Goal: Transaction & Acquisition: Subscribe to service/newsletter

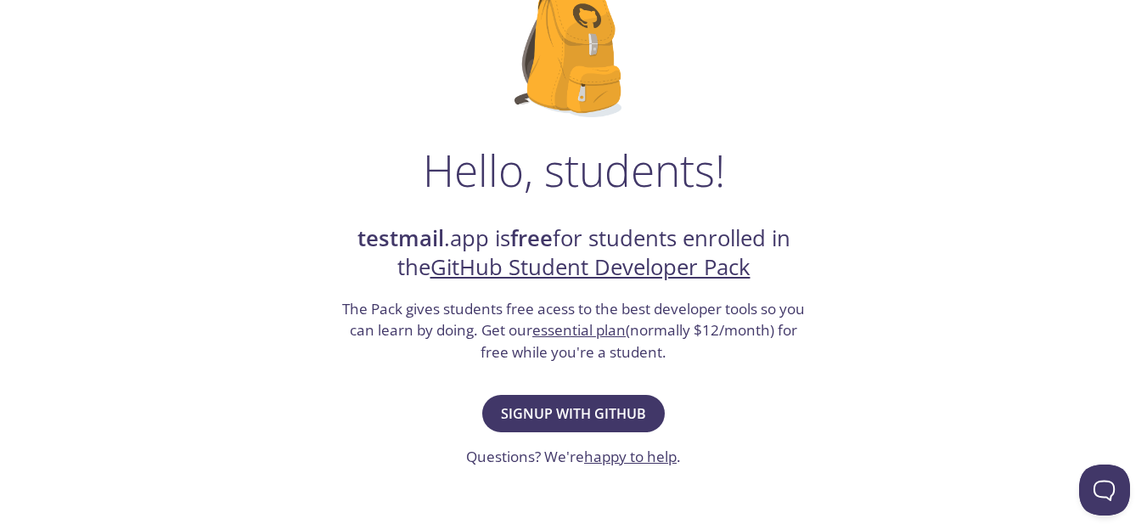
scroll to position [143, 0]
click at [556, 402] on span "Signup with GitHub" at bounding box center [573, 414] width 145 height 24
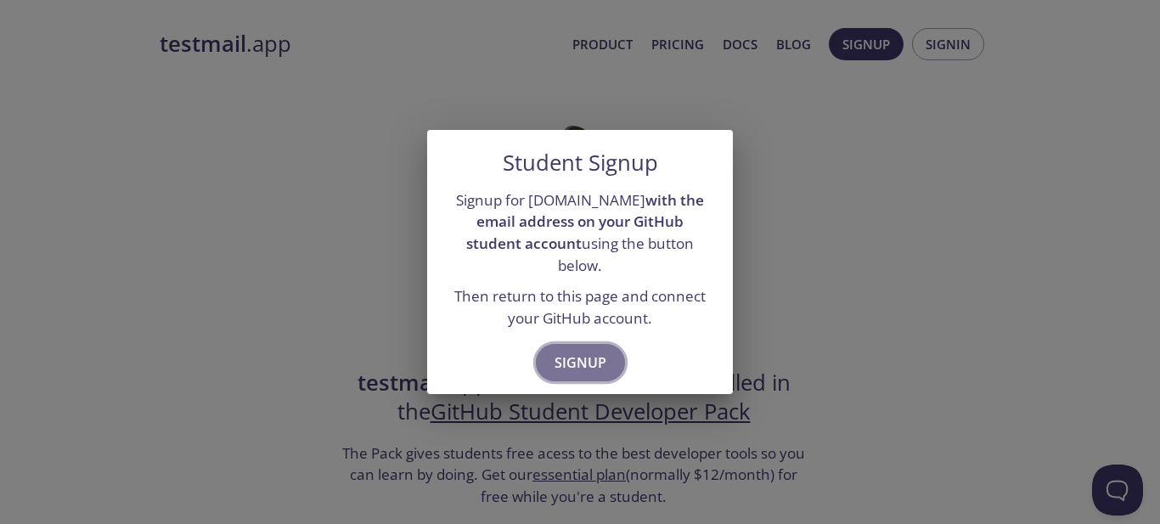
click at [576, 344] on button "Signup" at bounding box center [580, 362] width 89 height 37
click at [571, 351] on span "Signup" at bounding box center [580, 363] width 52 height 24
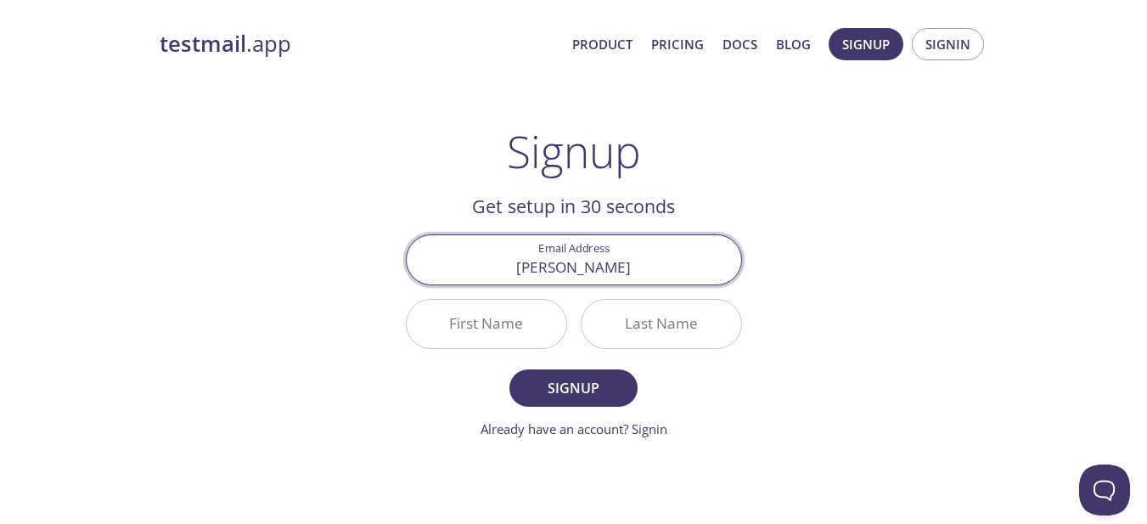
type input "[PERSON_NAME][EMAIL_ADDRESS][DOMAIN_NAME]"
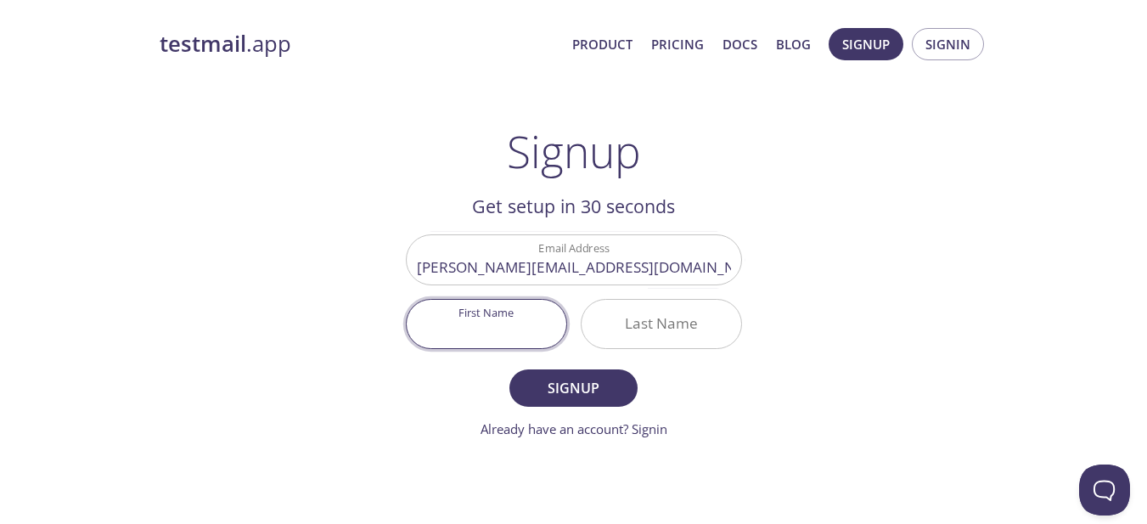
click at [486, 331] on input "First Name" at bounding box center [487, 324] width 160 height 48
type input "[PERSON_NAME]"
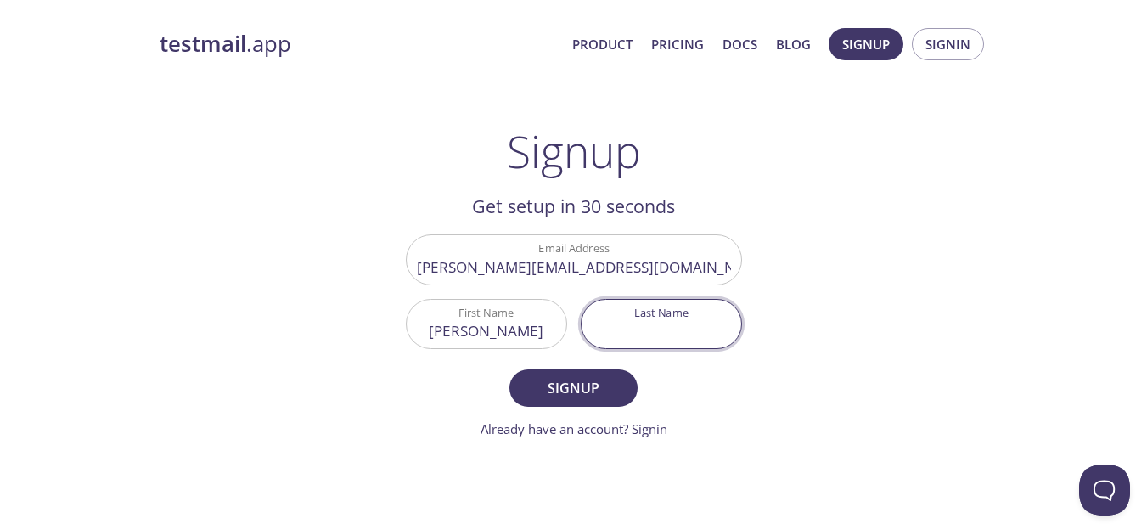
click at [649, 340] on input "Last Name" at bounding box center [661, 324] width 160 height 48
type input "h"
type input "[PERSON_NAME]"
click at [600, 390] on span "Signup" at bounding box center [573, 388] width 90 height 24
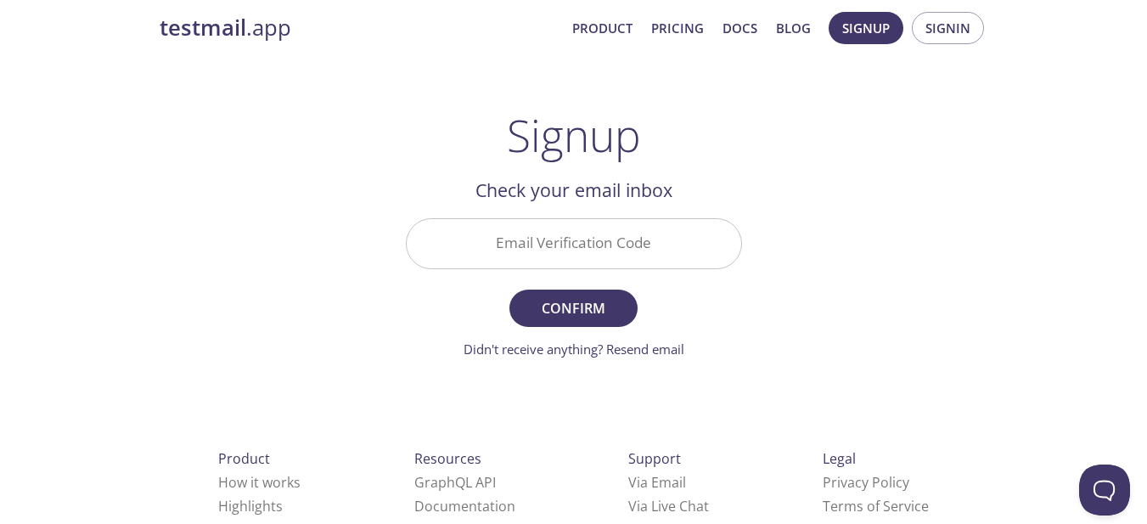
scroll to position [17, 0]
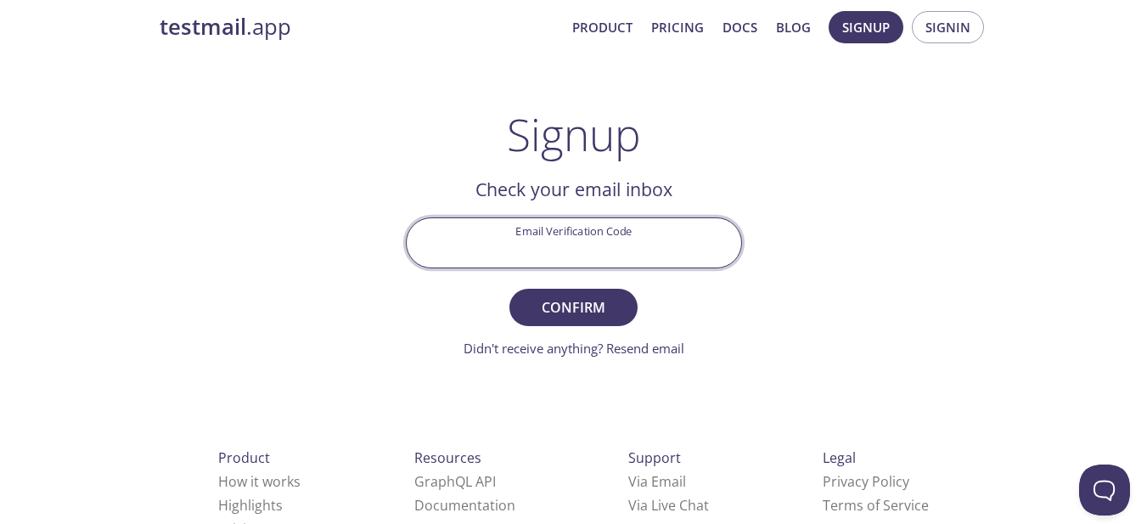
click at [600, 251] on input "Email Verification Code" at bounding box center [574, 242] width 334 height 48
paste input "6S46JTL"
type input "6S46JTL"
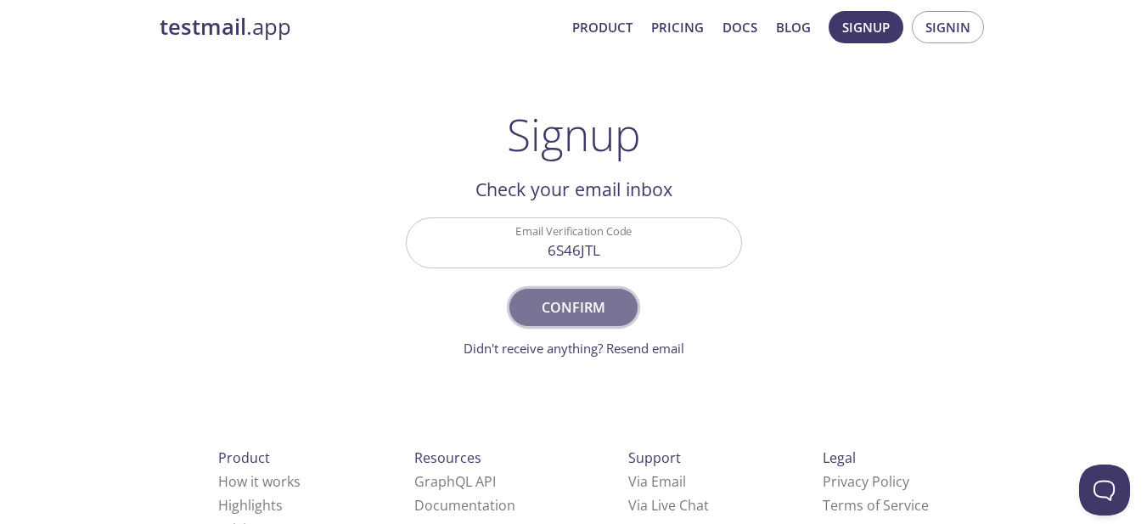
click at [562, 310] on span "Confirm" at bounding box center [573, 307] width 90 height 24
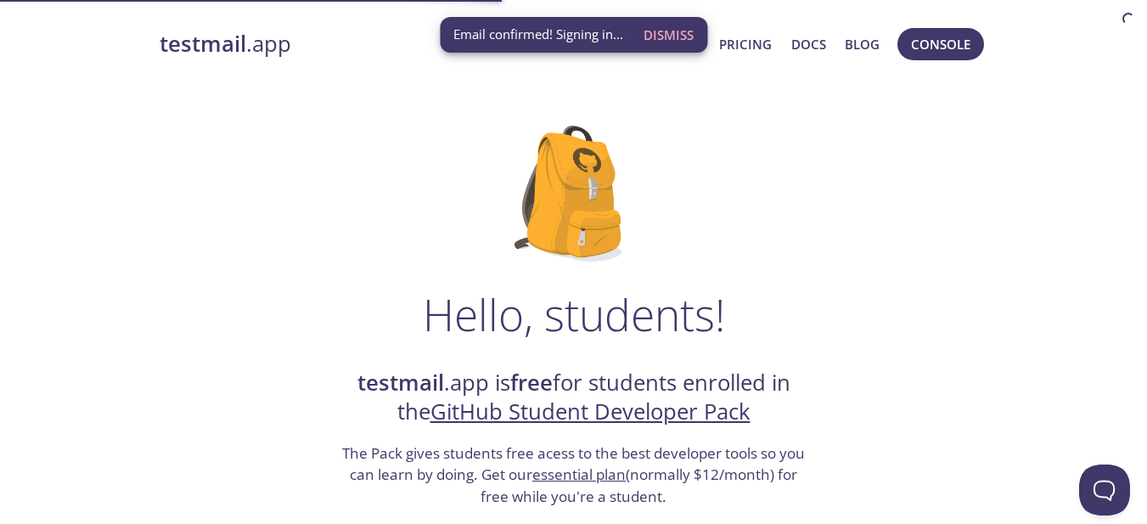
scroll to position [7, 0]
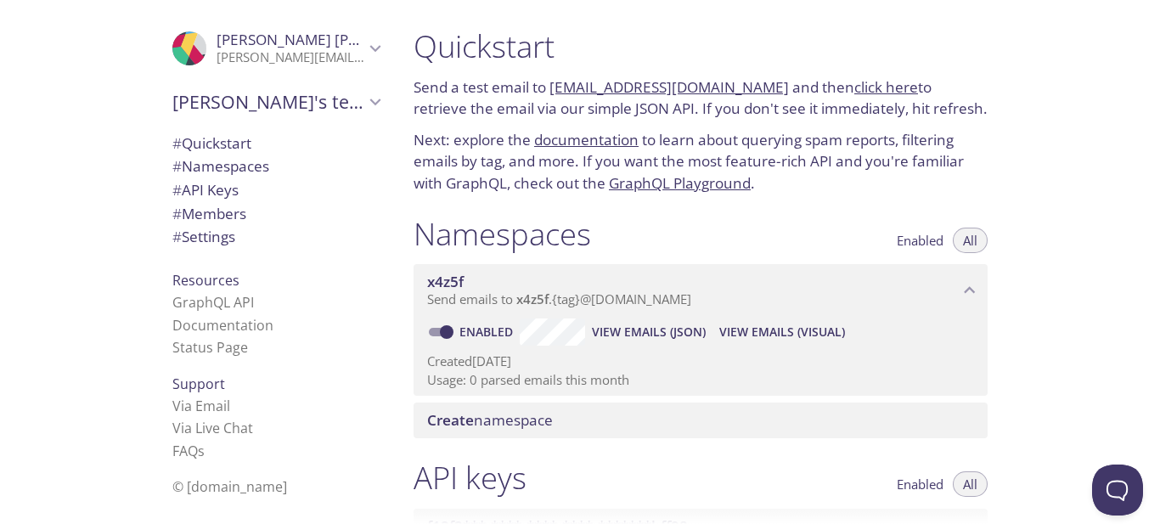
click at [854, 86] on link "click here" at bounding box center [886, 87] width 64 height 20
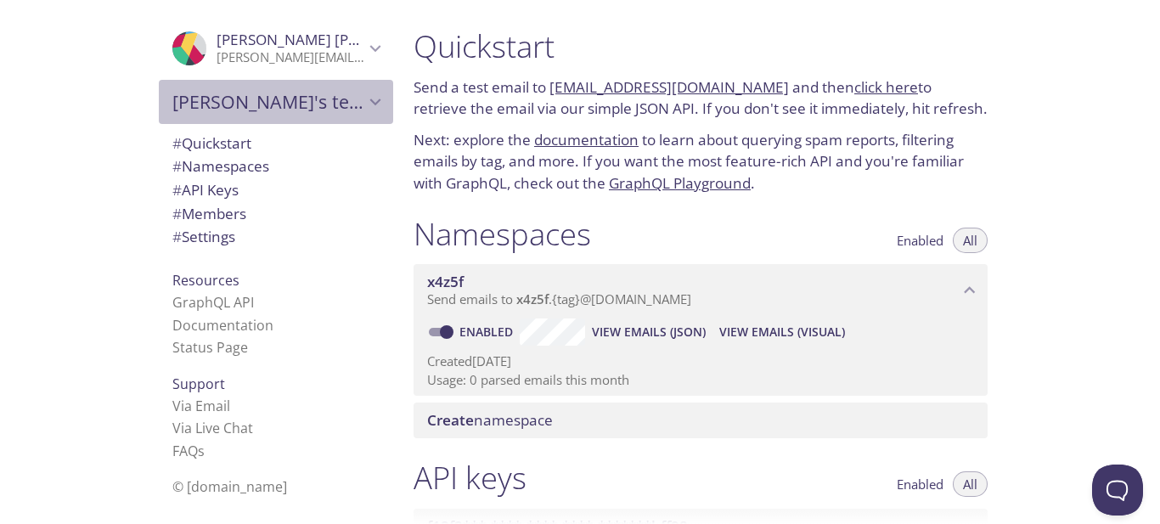
click at [302, 91] on span "Dhiraj's team" at bounding box center [268, 102] width 192 height 24
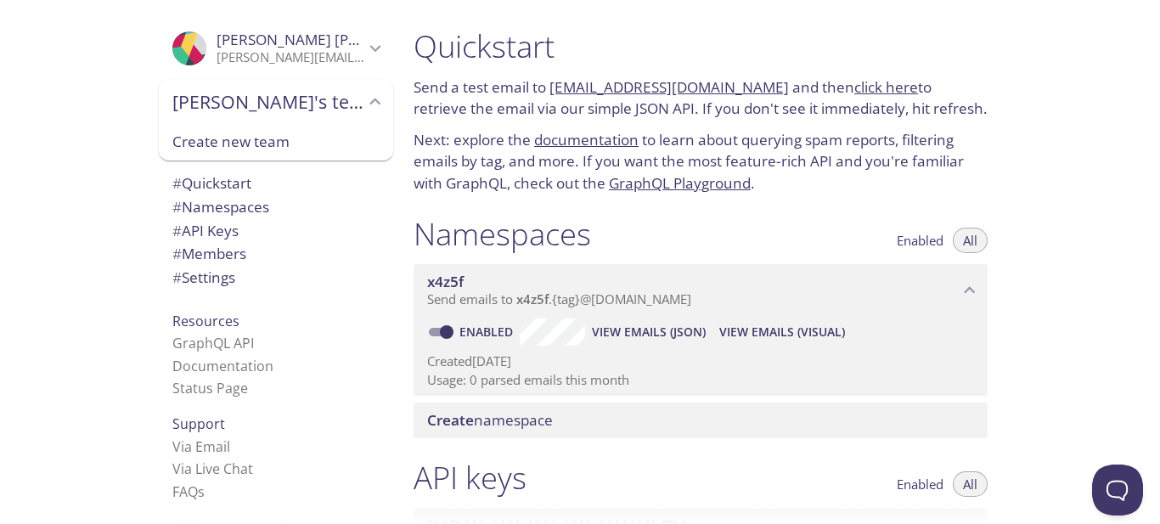
click at [302, 91] on span "Dhiraj's team" at bounding box center [268, 102] width 192 height 24
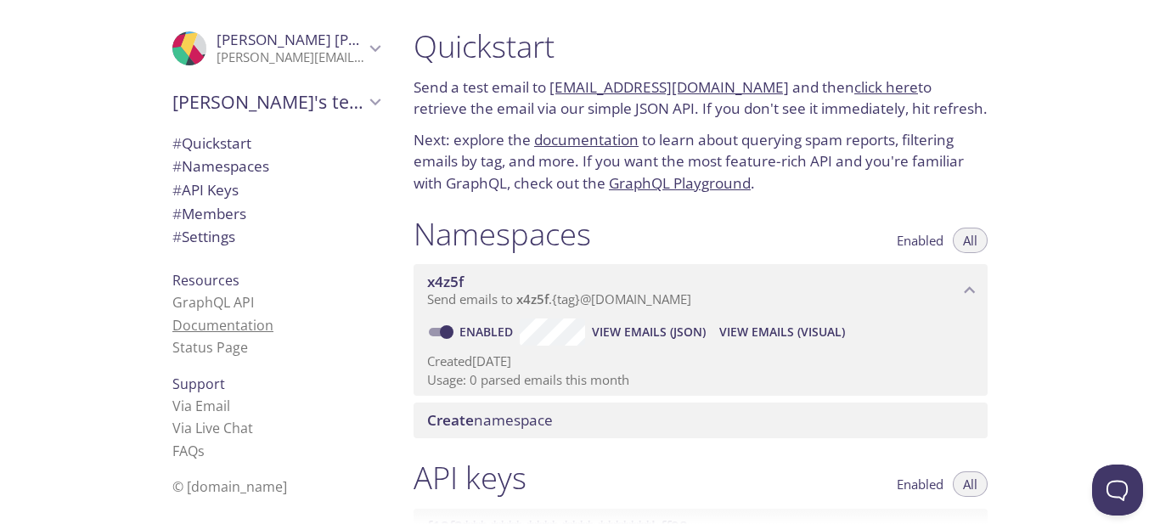
click at [235, 329] on link "Documentation" at bounding box center [222, 325] width 101 height 19
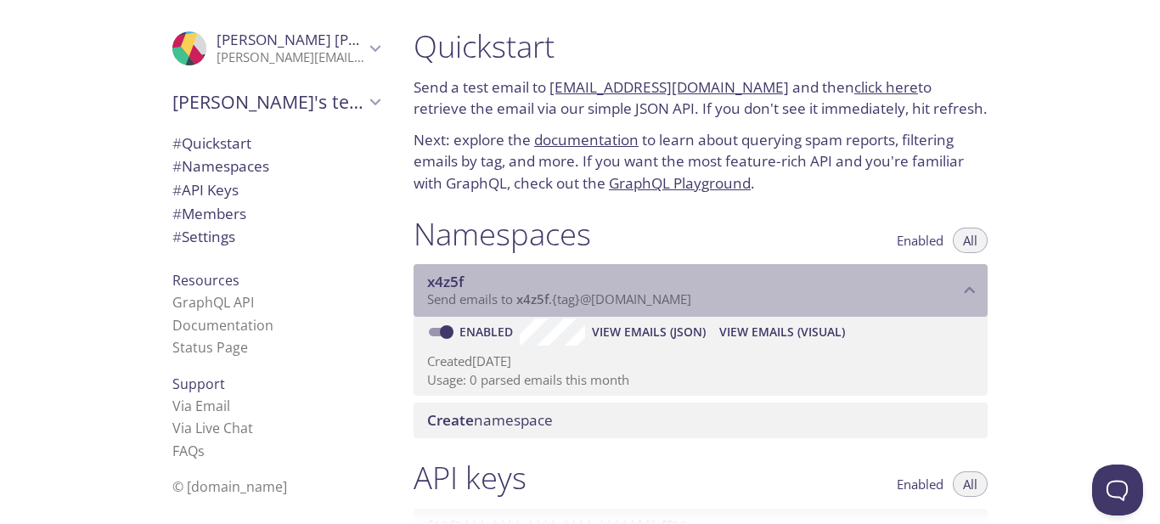
click at [938, 293] on p "Send emails to x4z5f . {tag} @inbox.testmail.app" at bounding box center [692, 299] width 531 height 17
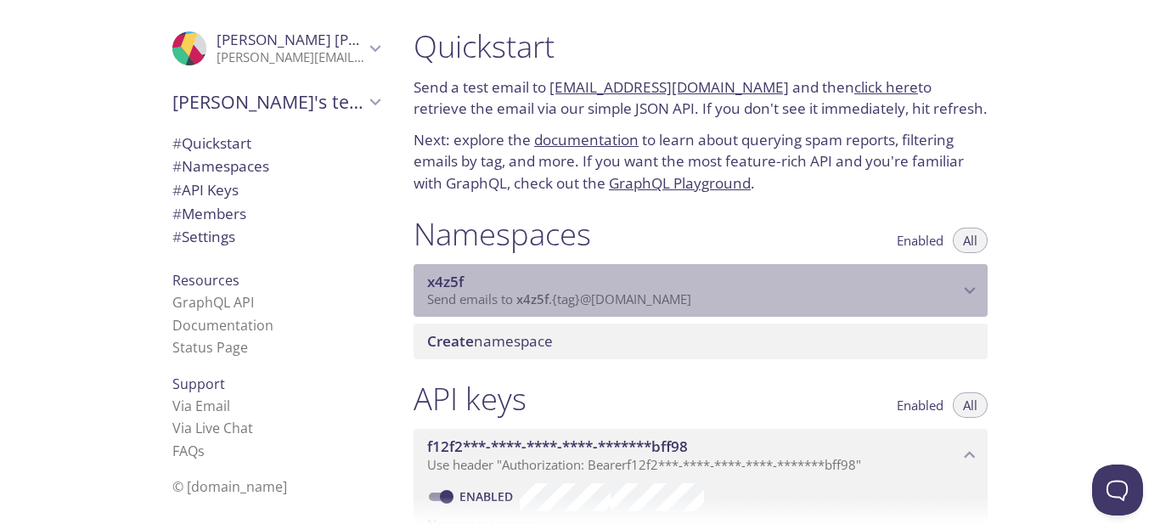
click at [938, 293] on p "Send emails to x4z5f . {tag} @inbox.testmail.app" at bounding box center [692, 299] width 531 height 17
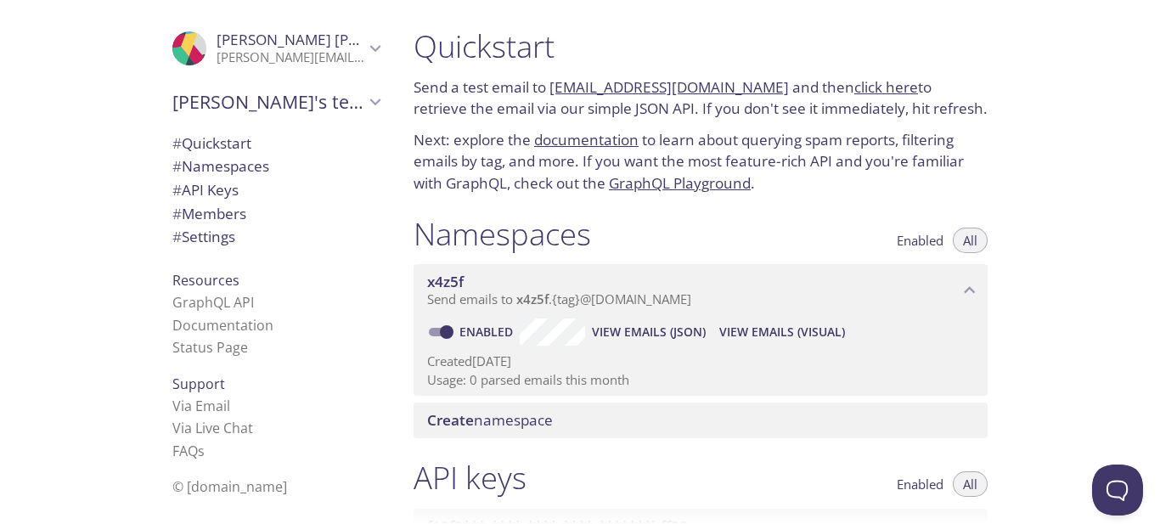
click at [351, 102] on span "Dhiraj's team" at bounding box center [268, 102] width 192 height 24
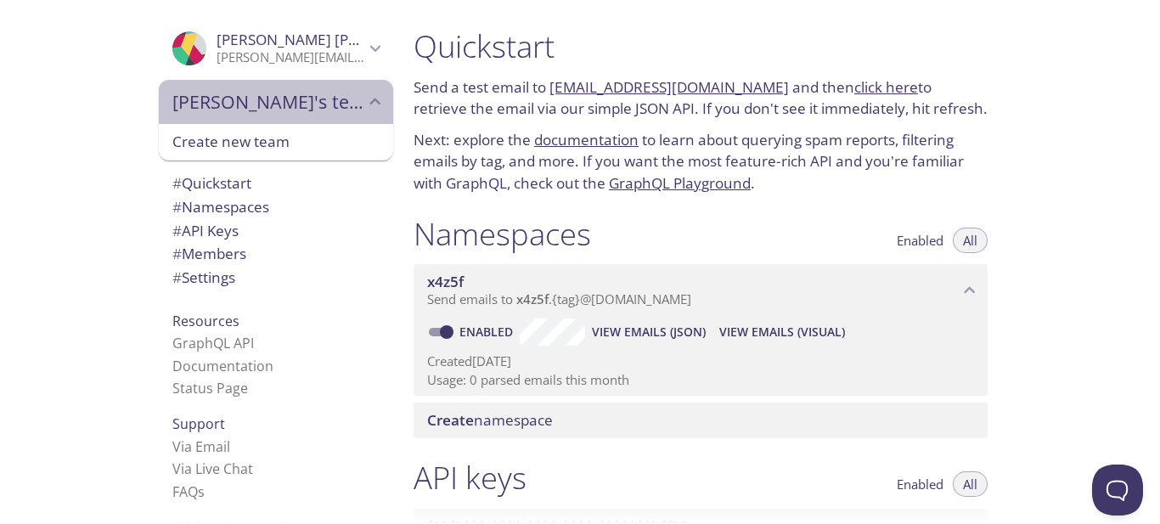
click at [351, 102] on span "Dhiraj's team" at bounding box center [268, 102] width 192 height 24
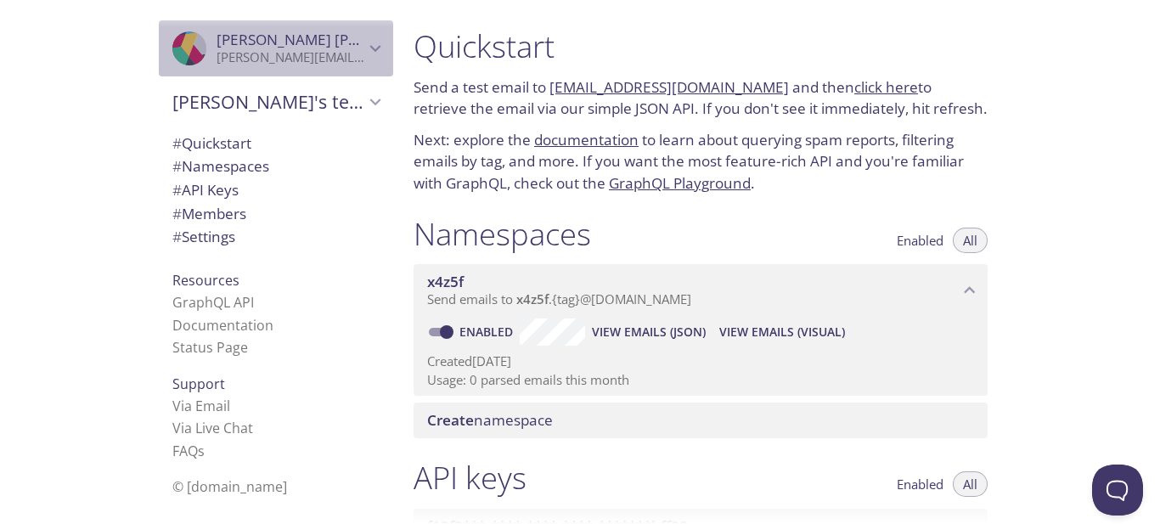
click at [362, 65] on div ".cls-1 { fill: #6d5ca8; } .cls-2 { fill: #3fc191; } .cls-3 { fill: #3b4752; } .…" at bounding box center [276, 48] width 234 height 56
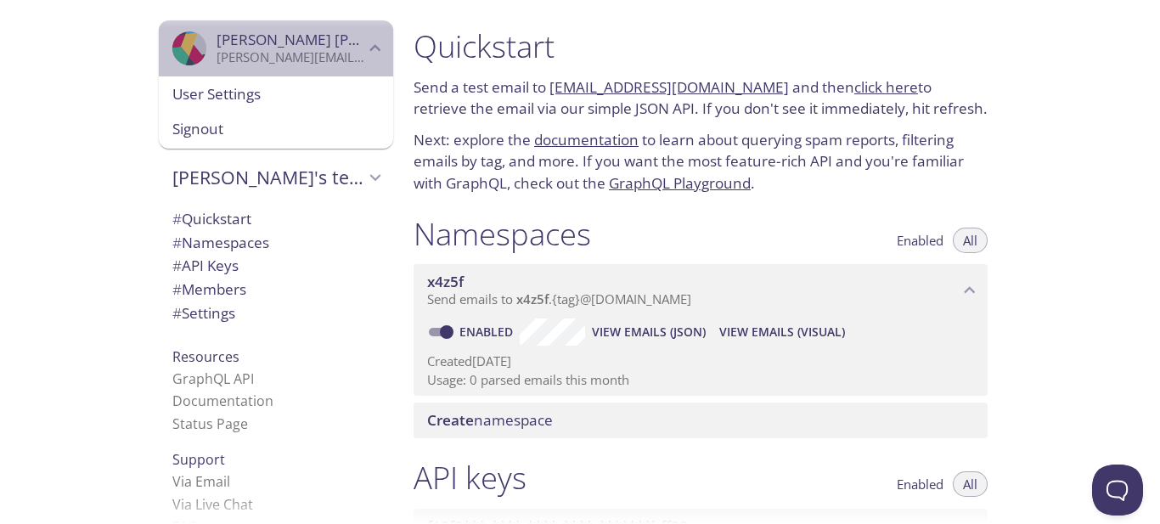
click at [362, 65] on div ".cls-1 { fill: #6d5ca8; } .cls-2 { fill: #3fc191; } .cls-3 { fill: #3b4752; } .…" at bounding box center [276, 48] width 234 height 56
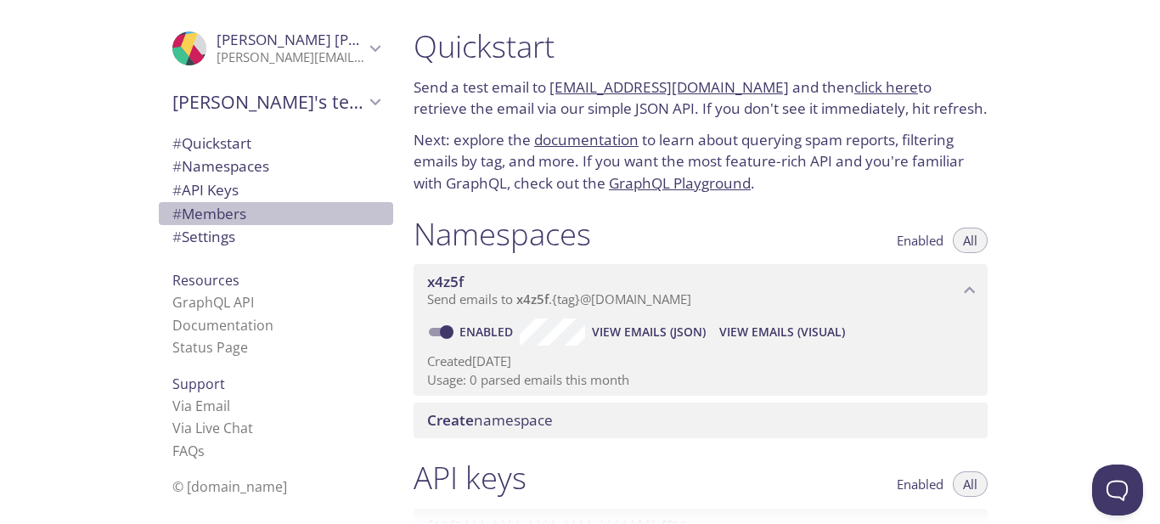
click at [278, 220] on span "# Members" at bounding box center [275, 214] width 207 height 22
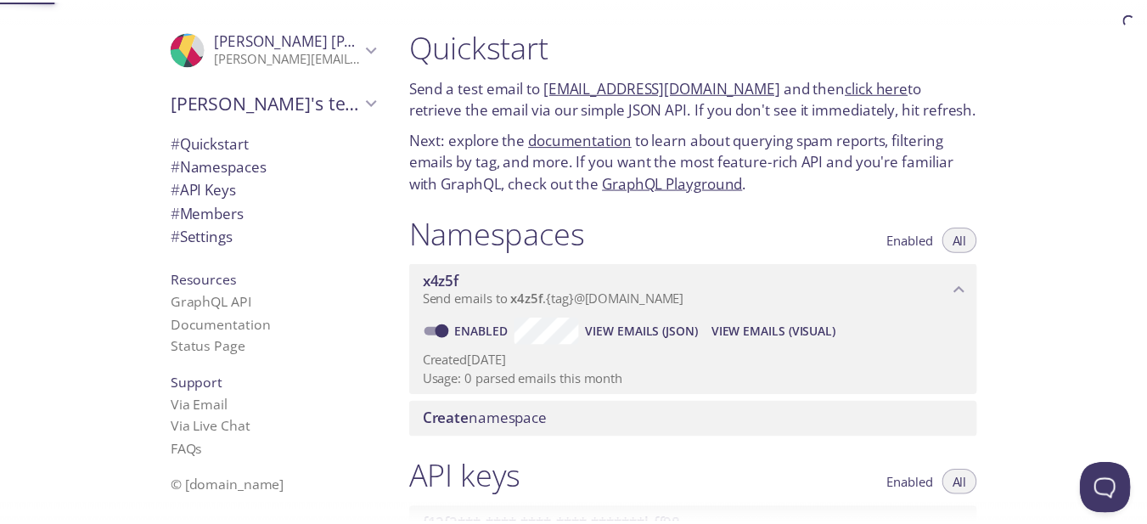
scroll to position [683, 0]
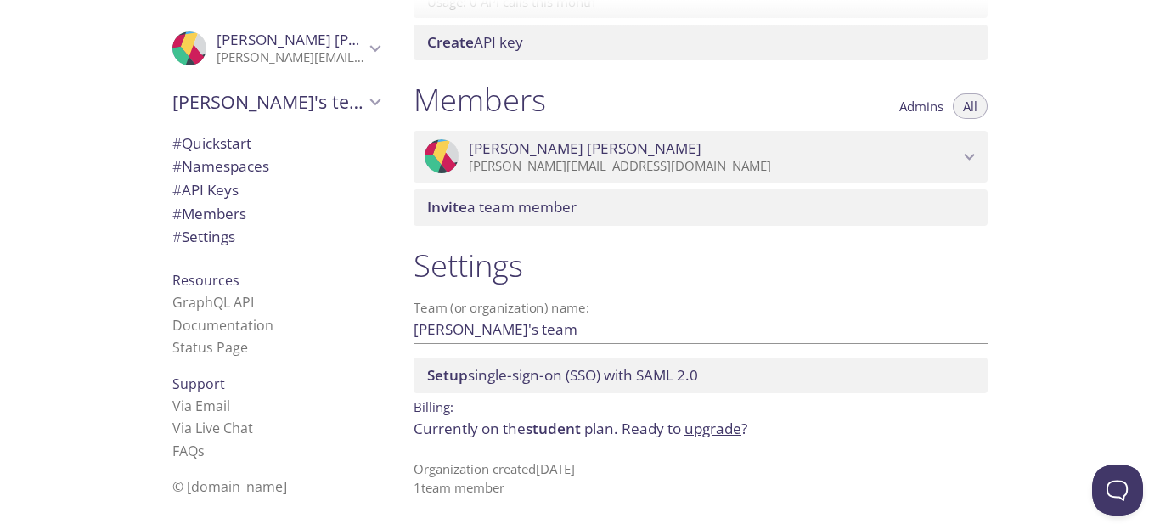
click at [702, 426] on link "upgrade" at bounding box center [712, 429] width 57 height 20
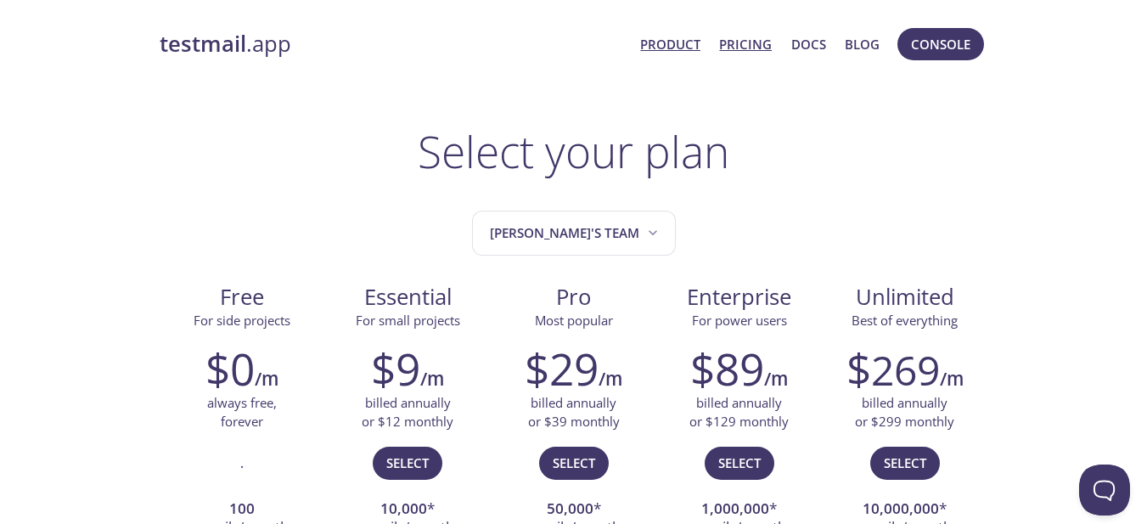
click at [682, 49] on link "Product" at bounding box center [670, 44] width 60 height 22
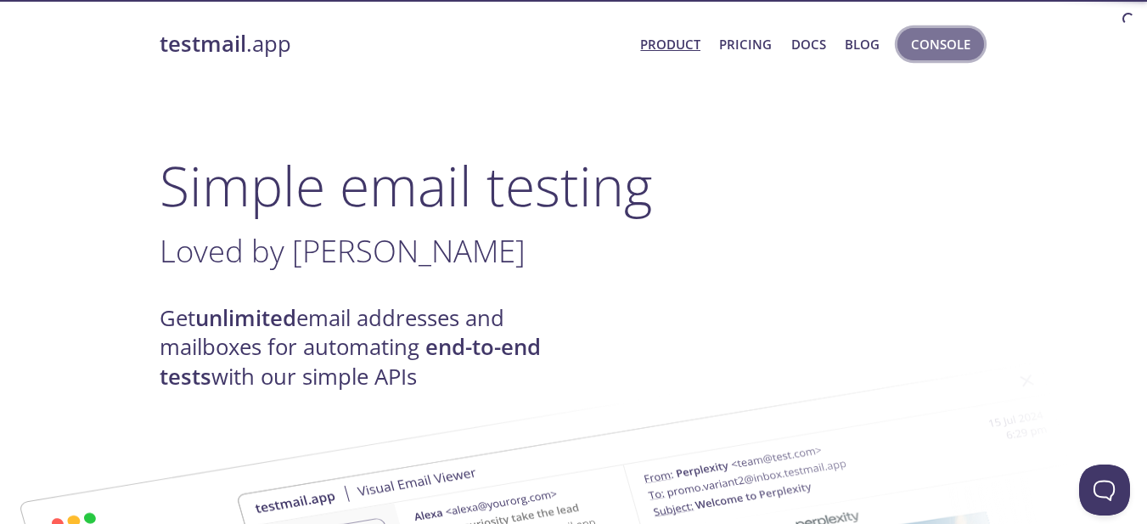
click at [926, 39] on span "Console" at bounding box center [940, 44] width 59 height 22
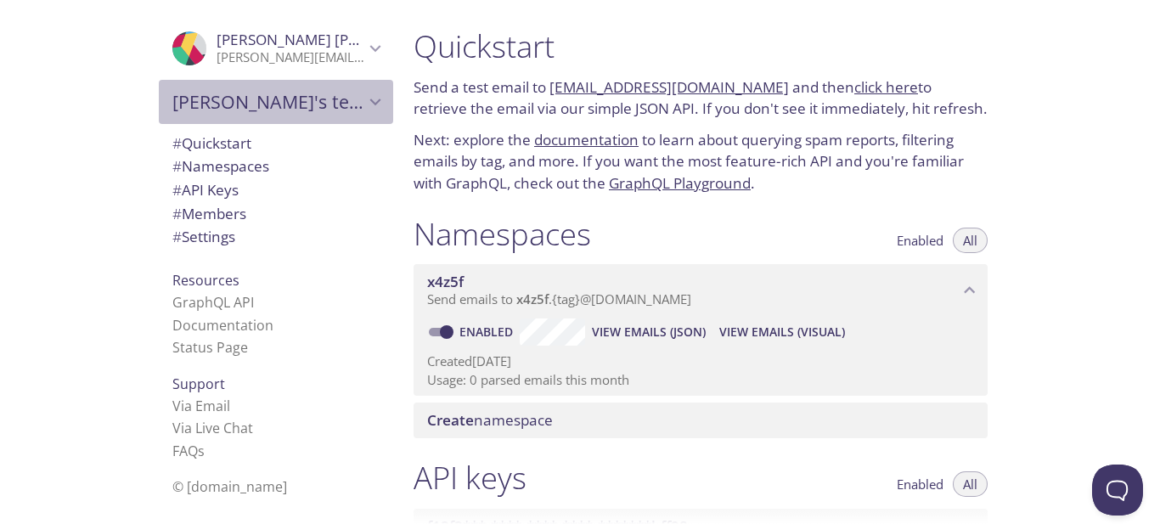
click at [314, 95] on span "Dhiraj's team" at bounding box center [268, 102] width 192 height 24
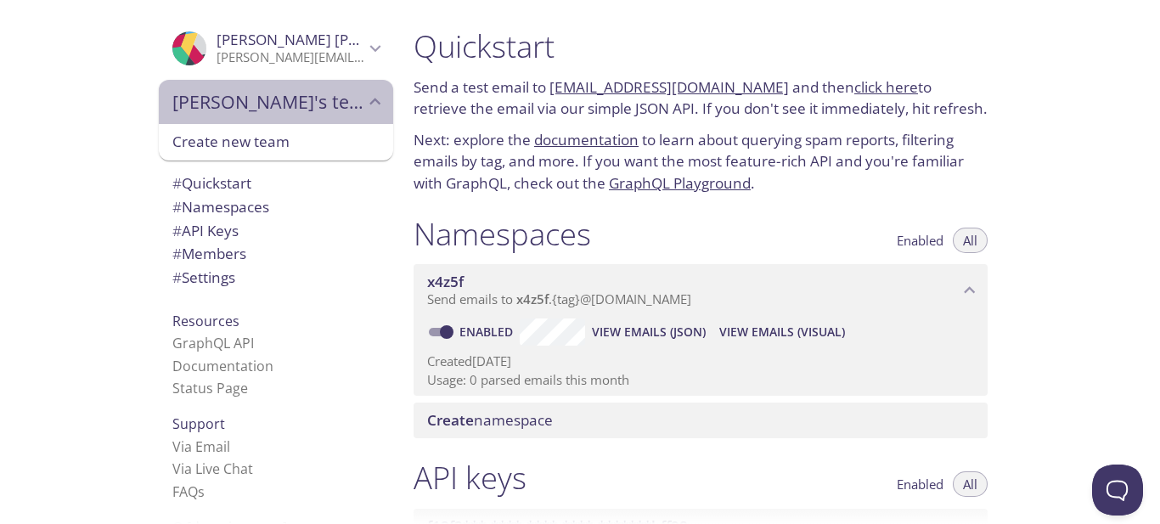
click at [314, 95] on span "Dhiraj's team" at bounding box center [268, 102] width 192 height 24
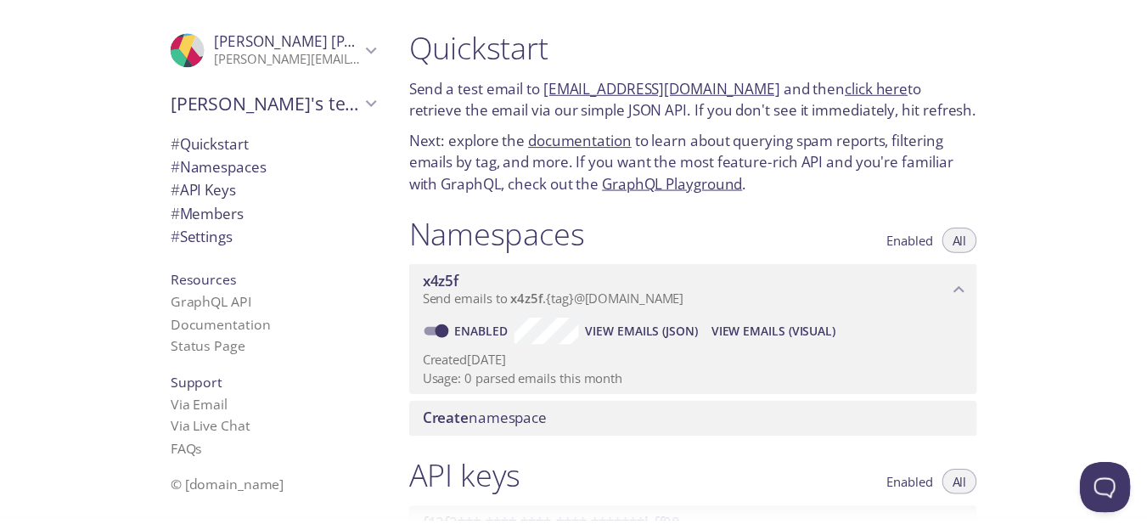
scroll to position [683, 0]
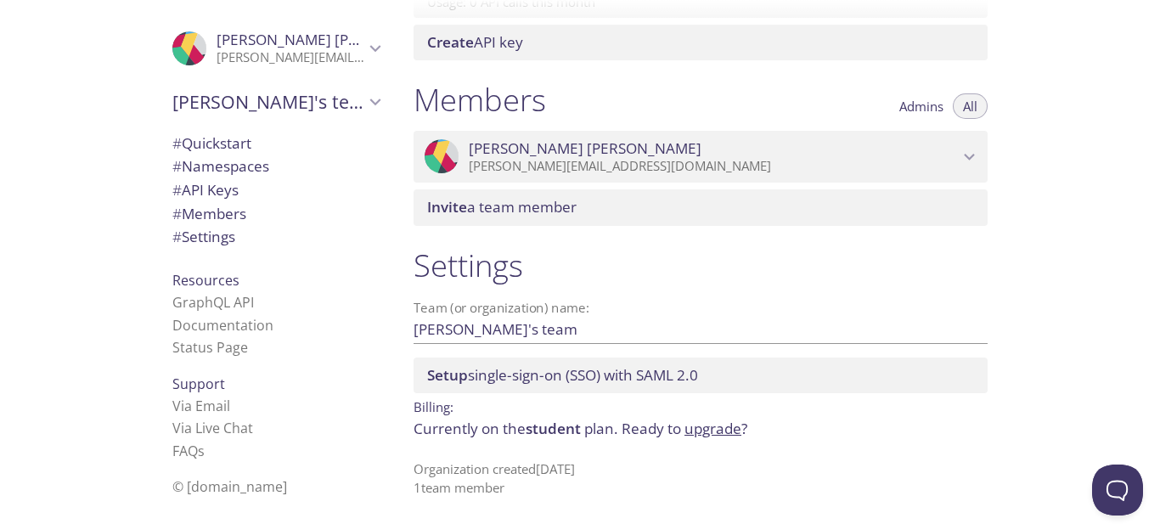
drag, startPoint x: 722, startPoint y: 439, endPoint x: 722, endPoint y: 429, distance: 10.2
click at [722, 429] on p "Currently on the student plan. Ready to upgrade ?" at bounding box center [700, 429] width 574 height 22
click at [722, 429] on link "upgrade" at bounding box center [712, 429] width 57 height 20
